Goal: Use online tool/utility: Utilize a website feature to perform a specific function

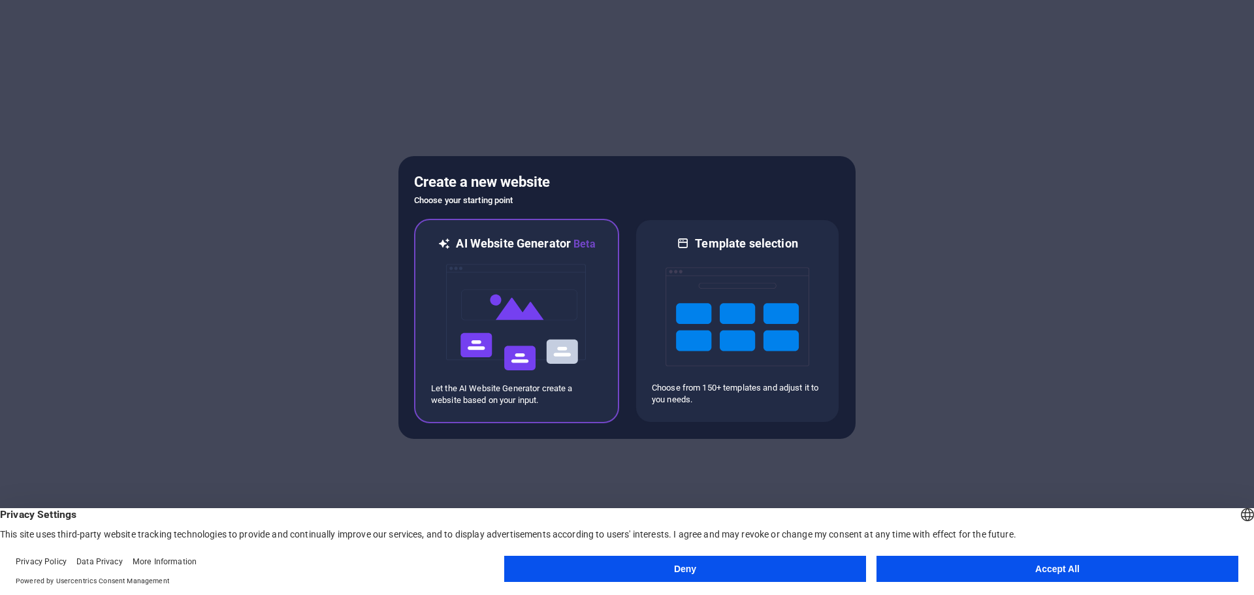
click at [556, 300] on img at bounding box center [517, 317] width 144 height 131
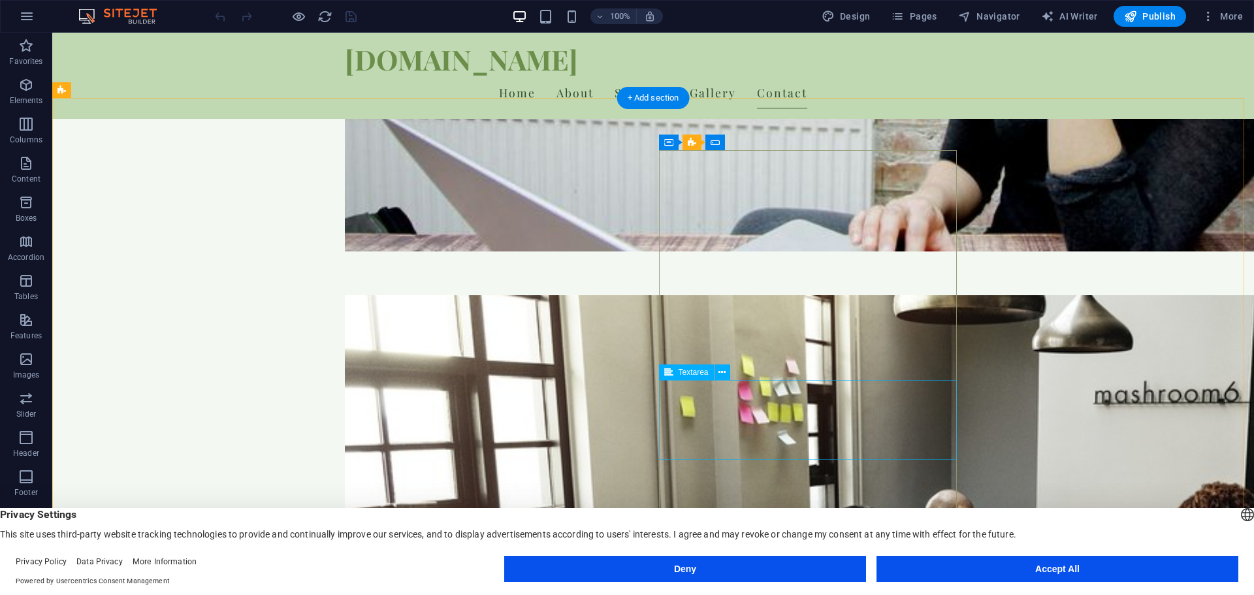
scroll to position [3519, 0]
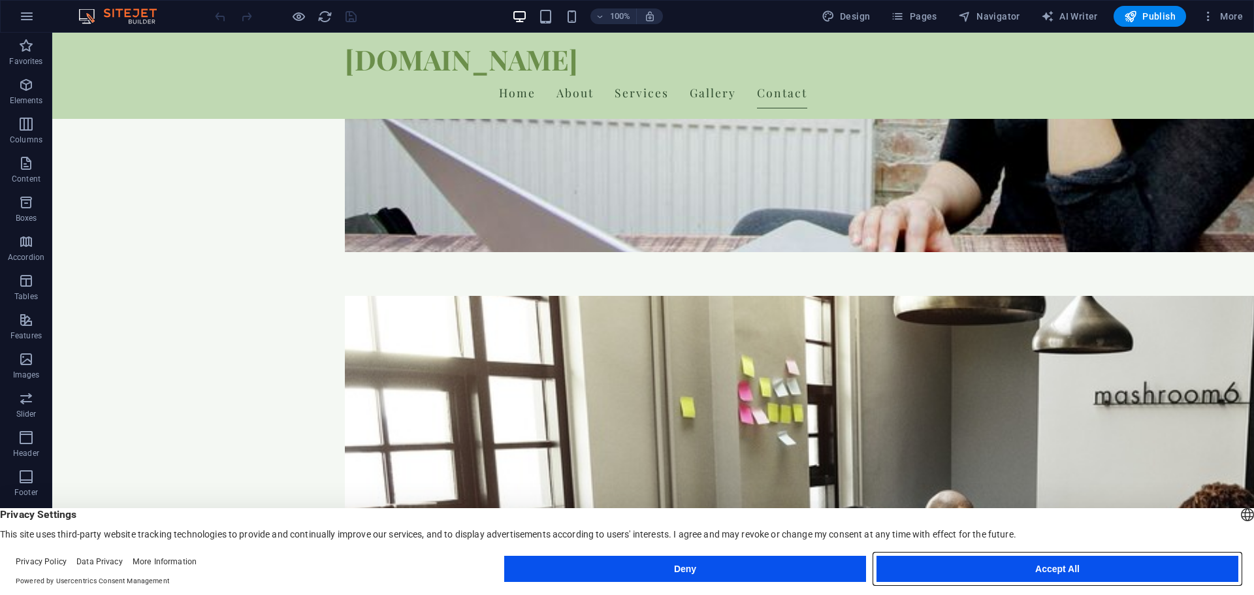
click at [1092, 563] on button "Accept All" at bounding box center [1057, 569] width 362 height 26
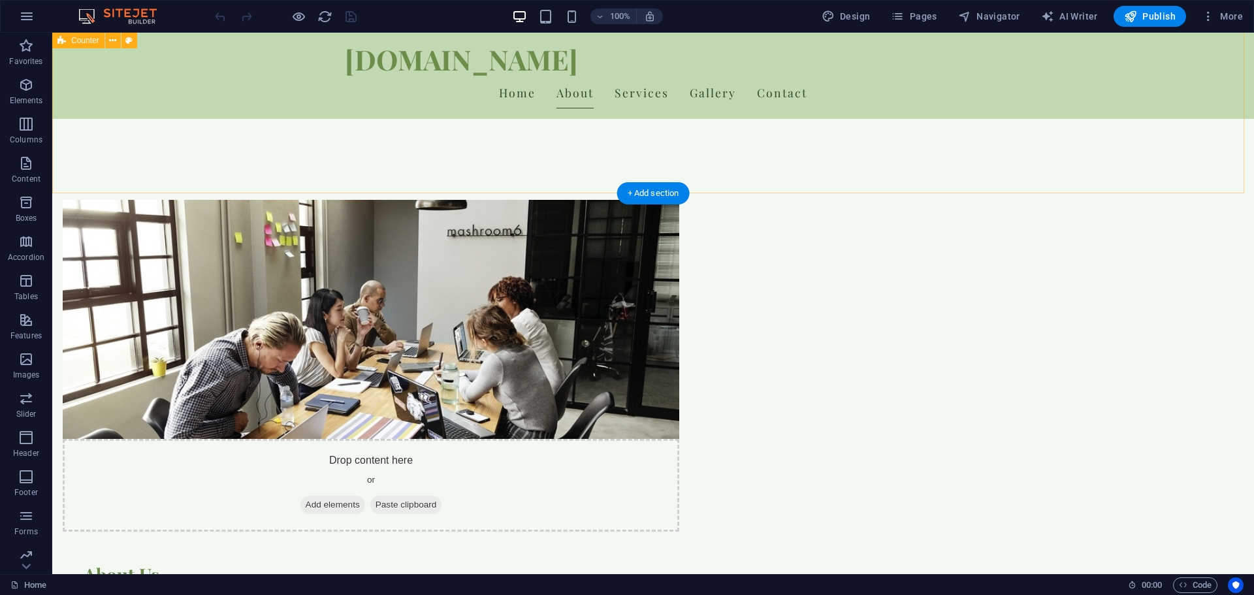
scroll to position [784, 0]
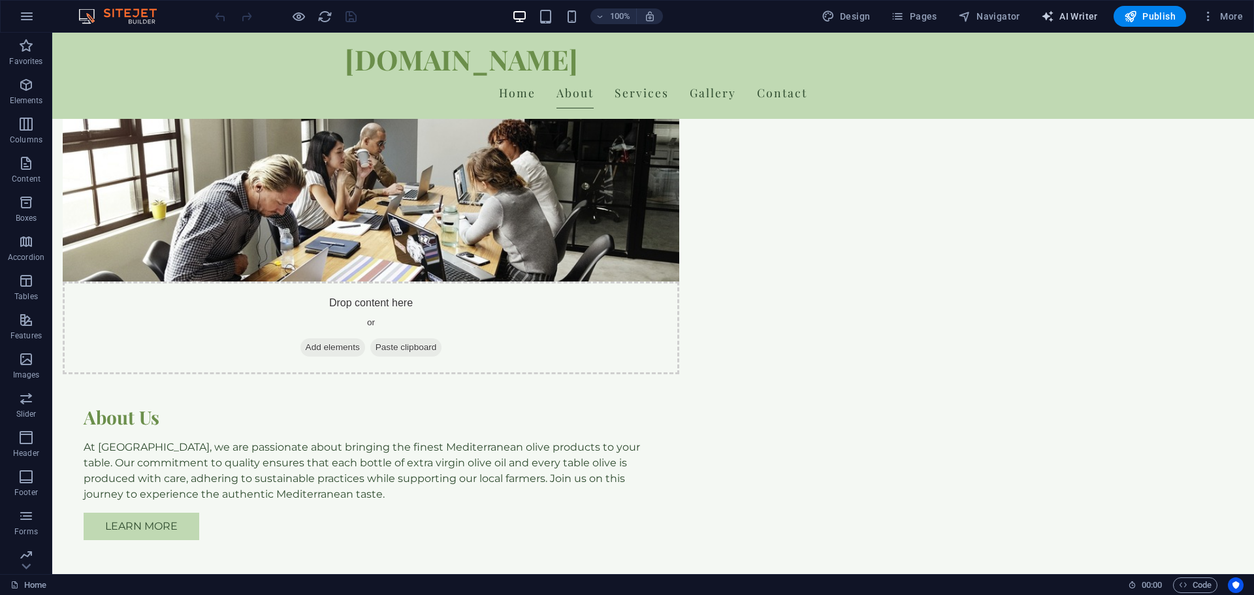
click at [1078, 14] on span "AI Writer" at bounding box center [1069, 16] width 57 height 13
select select "English"
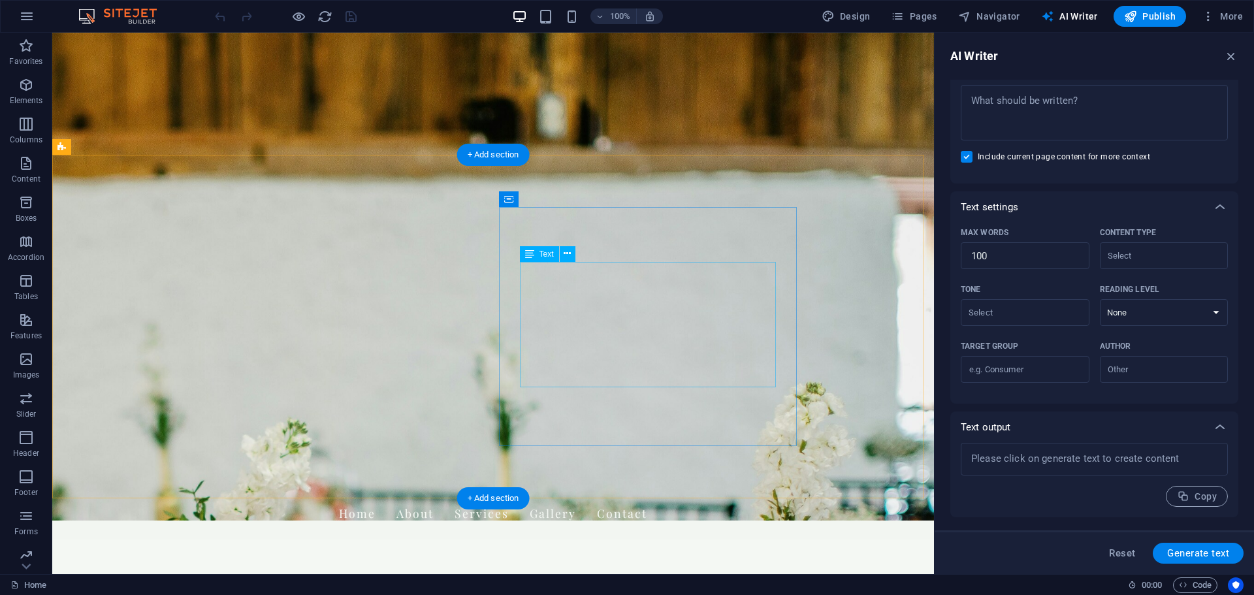
scroll to position [0, 0]
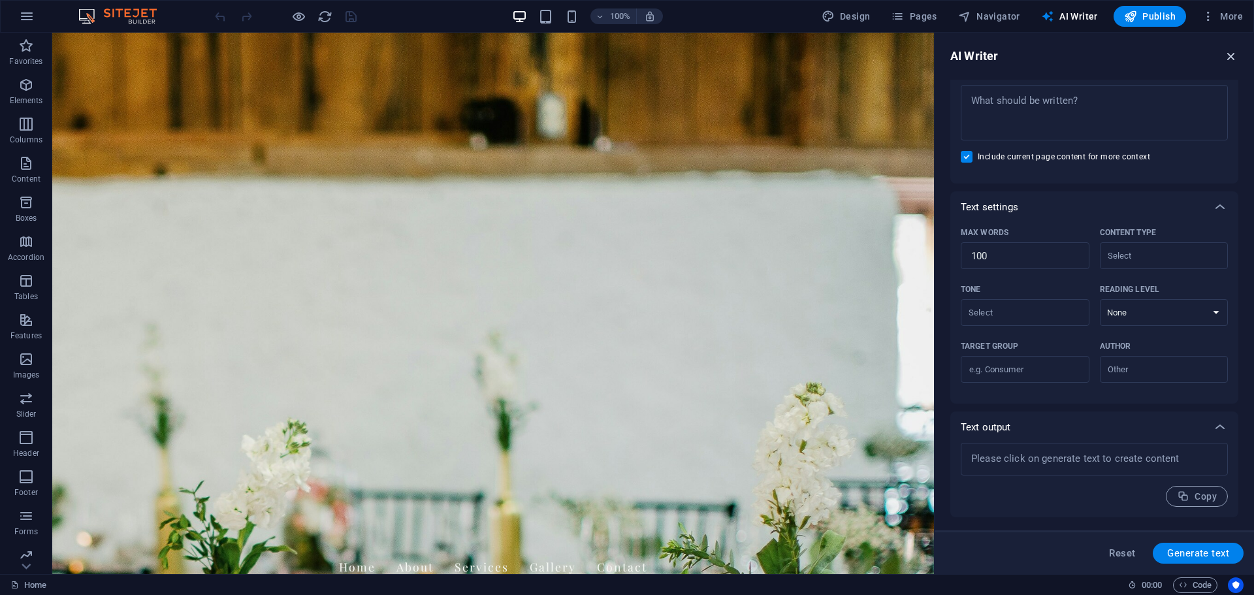
click at [1235, 54] on icon "button" at bounding box center [1231, 56] width 14 height 14
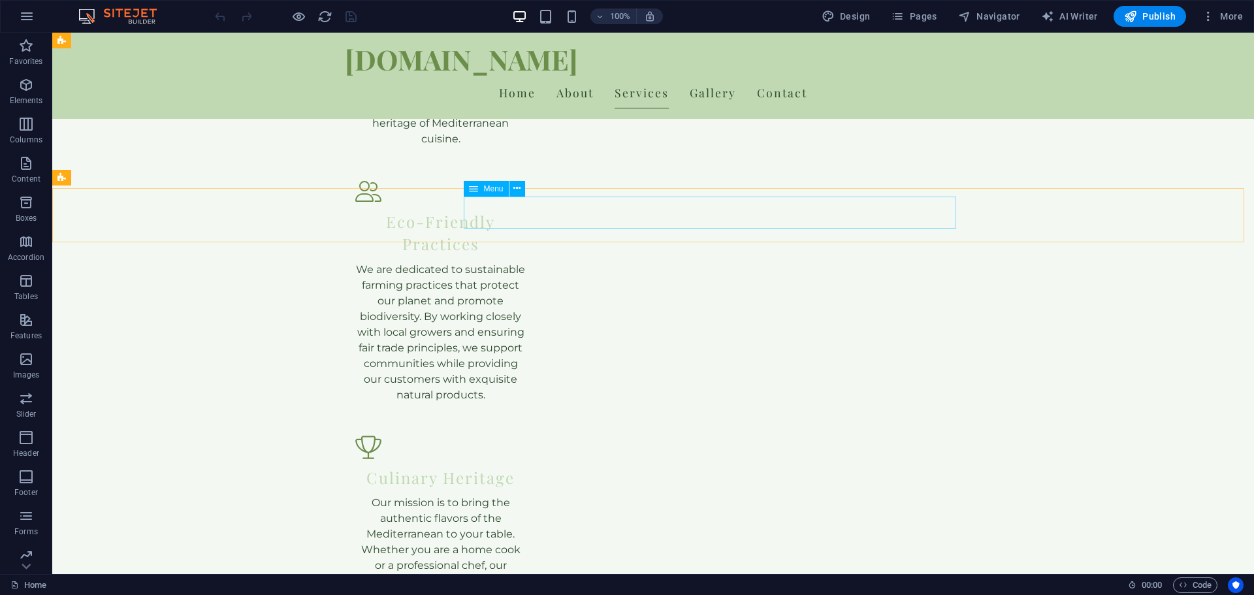
scroll to position [1886, 0]
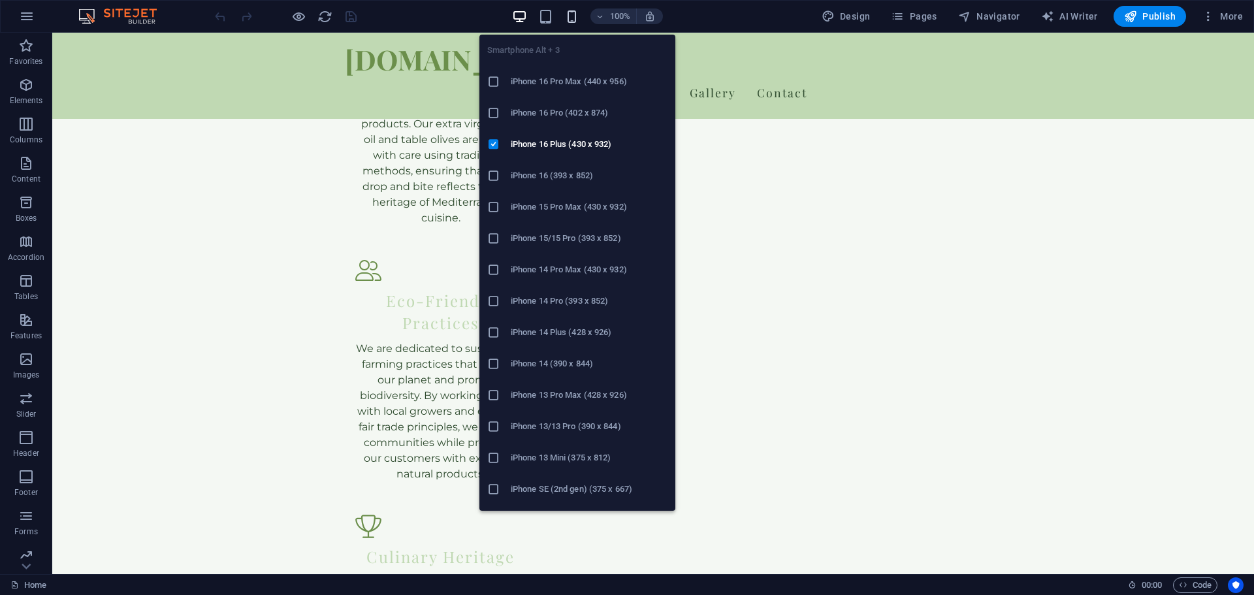
click at [575, 18] on icon "button" at bounding box center [571, 16] width 15 height 15
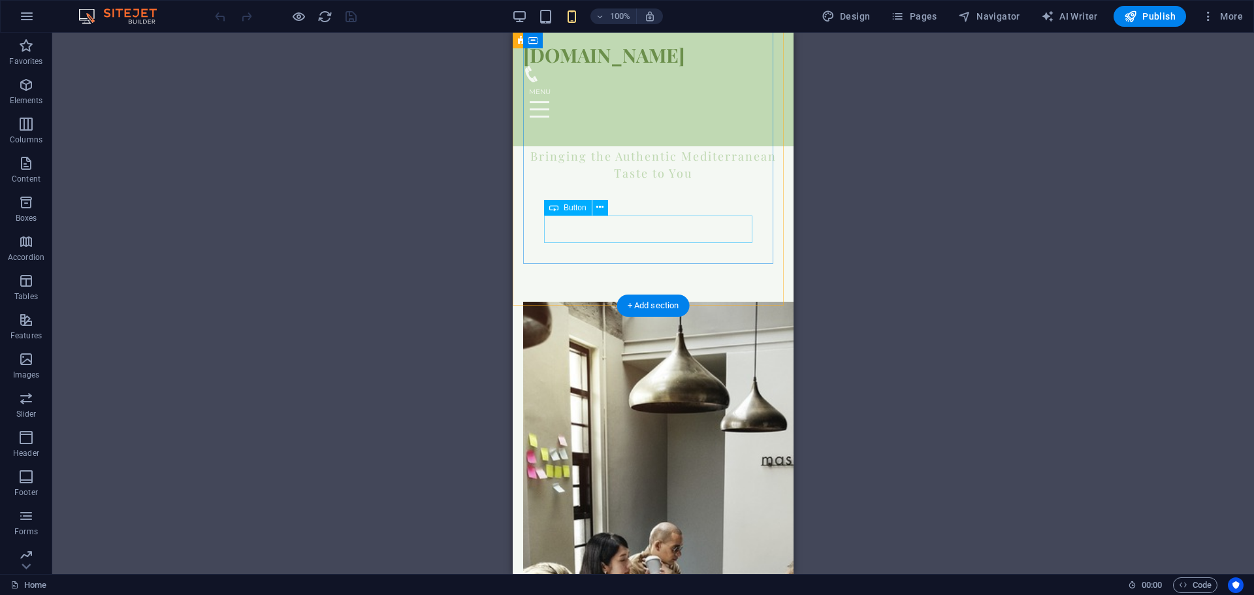
scroll to position [450, 0]
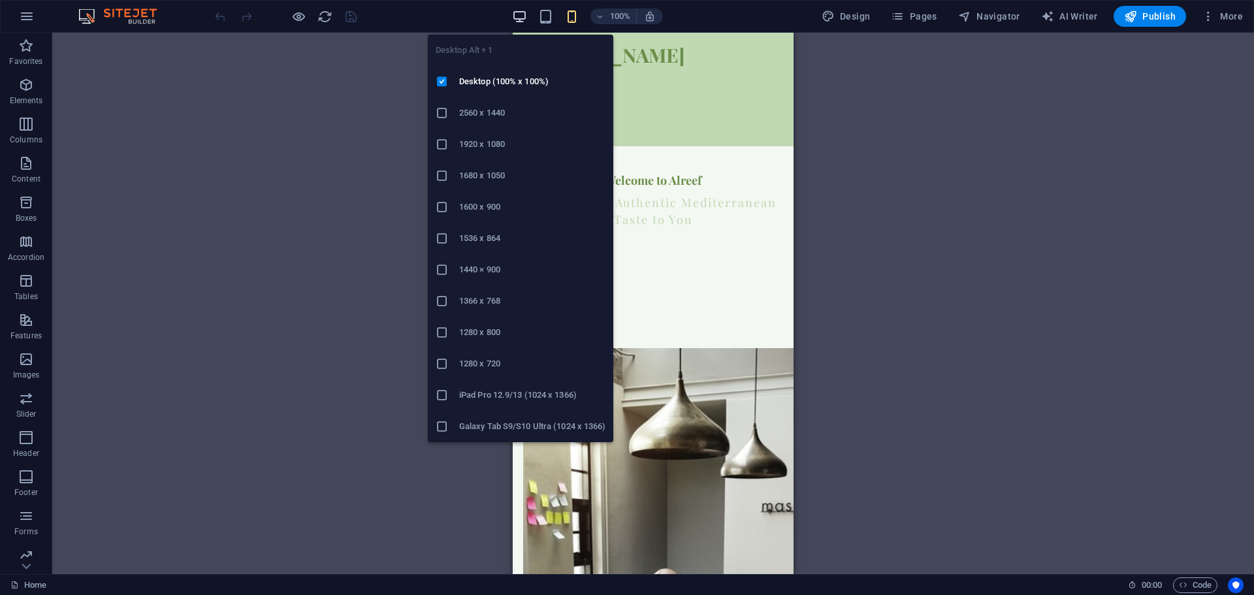
click at [522, 18] on icon "button" at bounding box center [519, 16] width 15 height 15
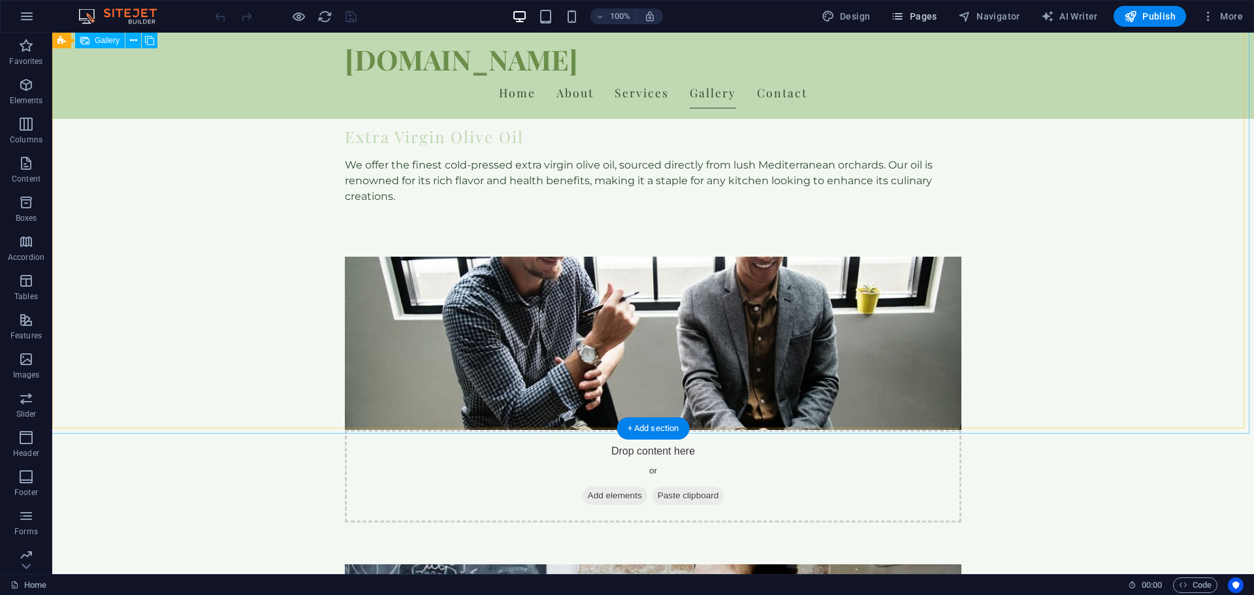
scroll to position [2808, 0]
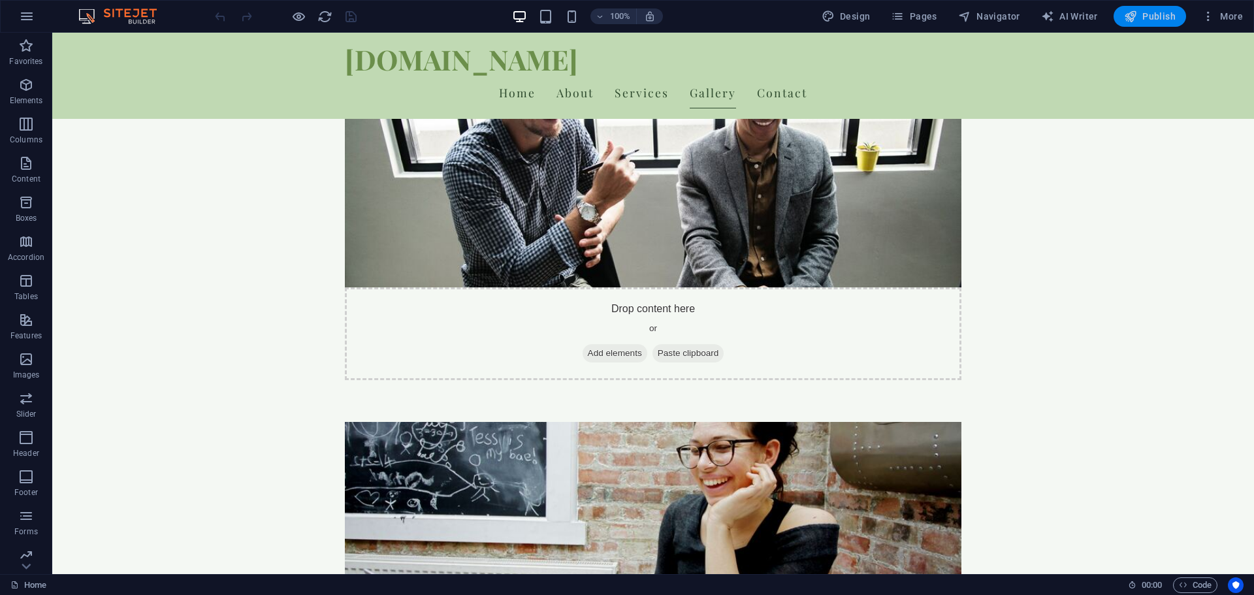
click at [1135, 18] on icon "button" at bounding box center [1130, 16] width 13 height 13
